Goal: Complete application form

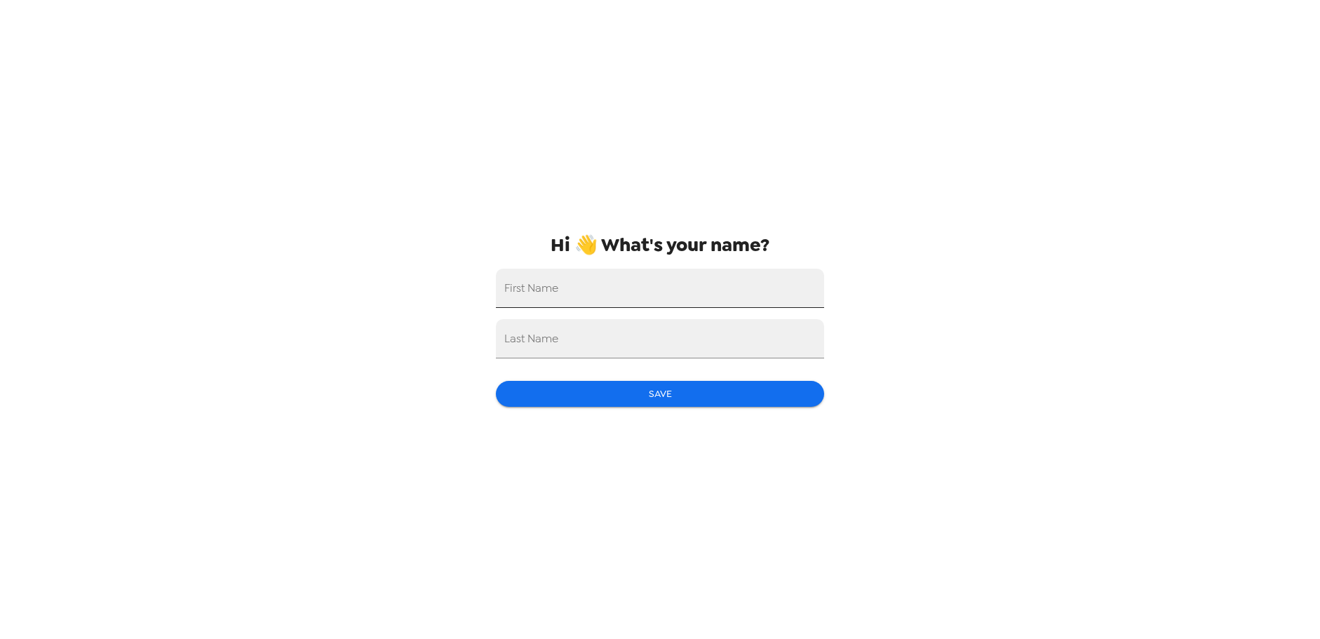
click at [587, 295] on input "First Name" at bounding box center [660, 288] width 328 height 39
type input "Katie"
type input "Juiliano"
click at [637, 401] on button "Save" at bounding box center [660, 394] width 328 height 26
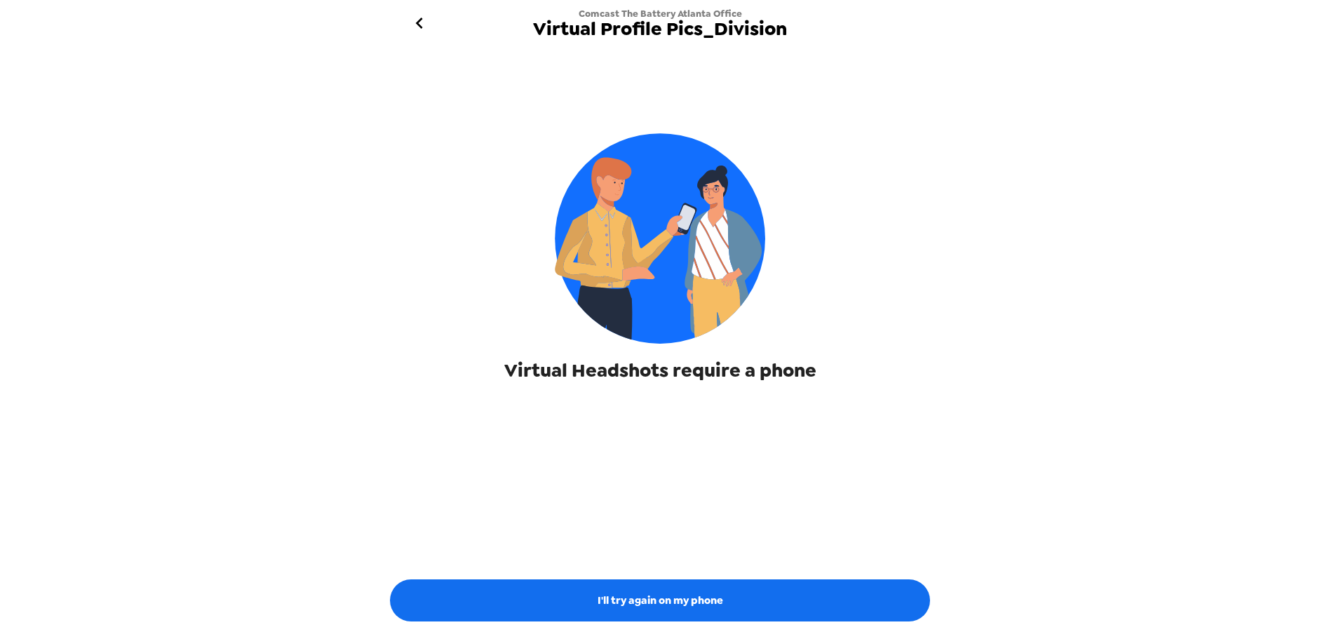
click at [674, 266] on img at bounding box center [660, 238] width 210 height 210
click at [419, 22] on icon "go back" at bounding box center [419, 23] width 22 height 22
